Goal: Transaction & Acquisition: Subscribe to service/newsletter

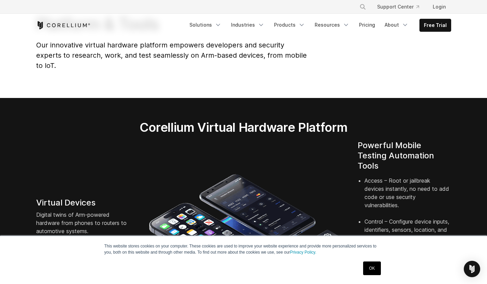
scroll to position [109, 0]
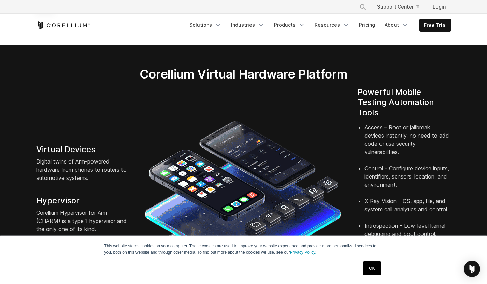
click at [367, 264] on link "OK" at bounding box center [371, 268] width 17 height 14
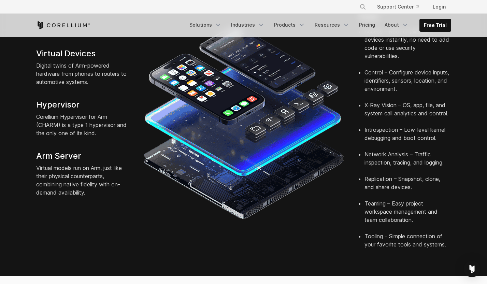
scroll to position [0, 0]
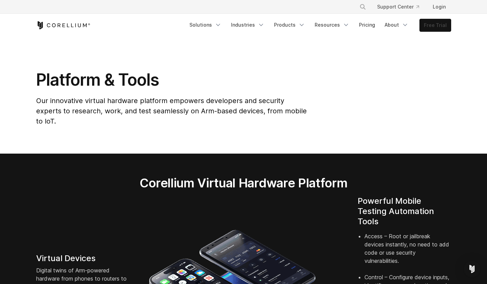
click at [441, 24] on link "Free Trial" at bounding box center [435, 25] width 31 height 12
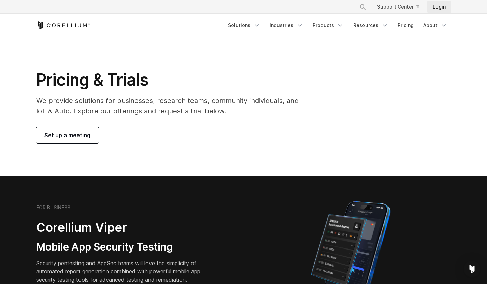
click at [438, 10] on link "Login" at bounding box center [439, 7] width 24 height 12
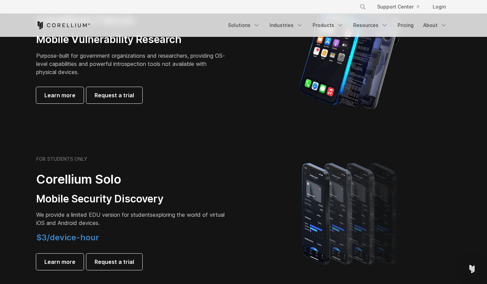
scroll to position [259, 0]
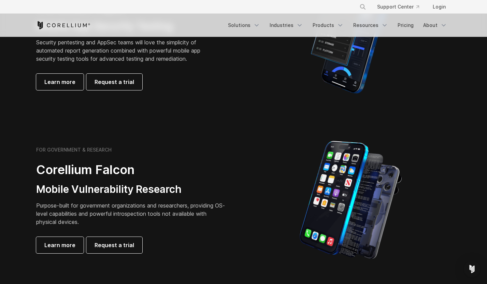
scroll to position [258, 0]
